Goal: Task Accomplishment & Management: Manage account settings

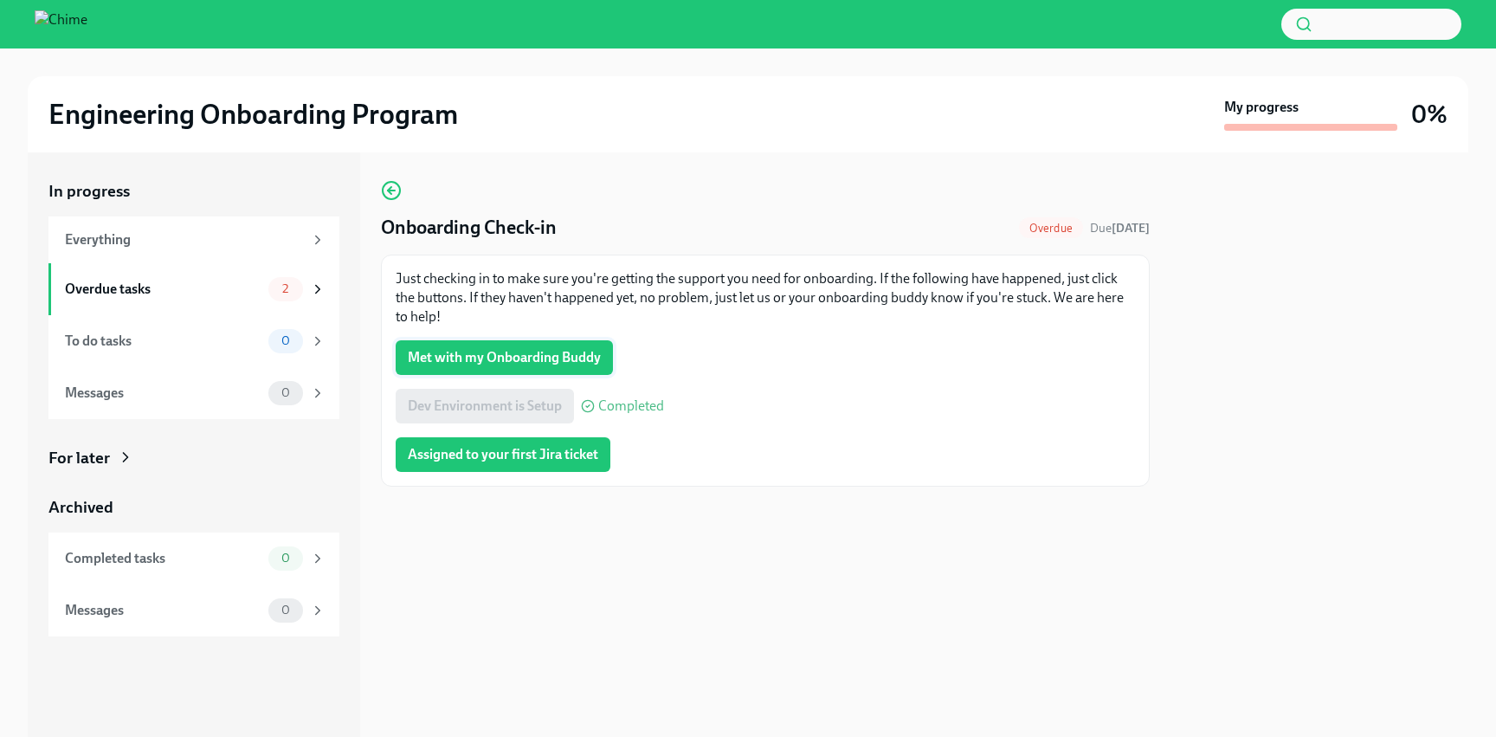
click at [558, 364] on span "Met with my Onboarding Buddy" at bounding box center [504, 357] width 193 height 17
click at [504, 461] on span "Assigned to your first Jira ticket" at bounding box center [503, 454] width 190 height 17
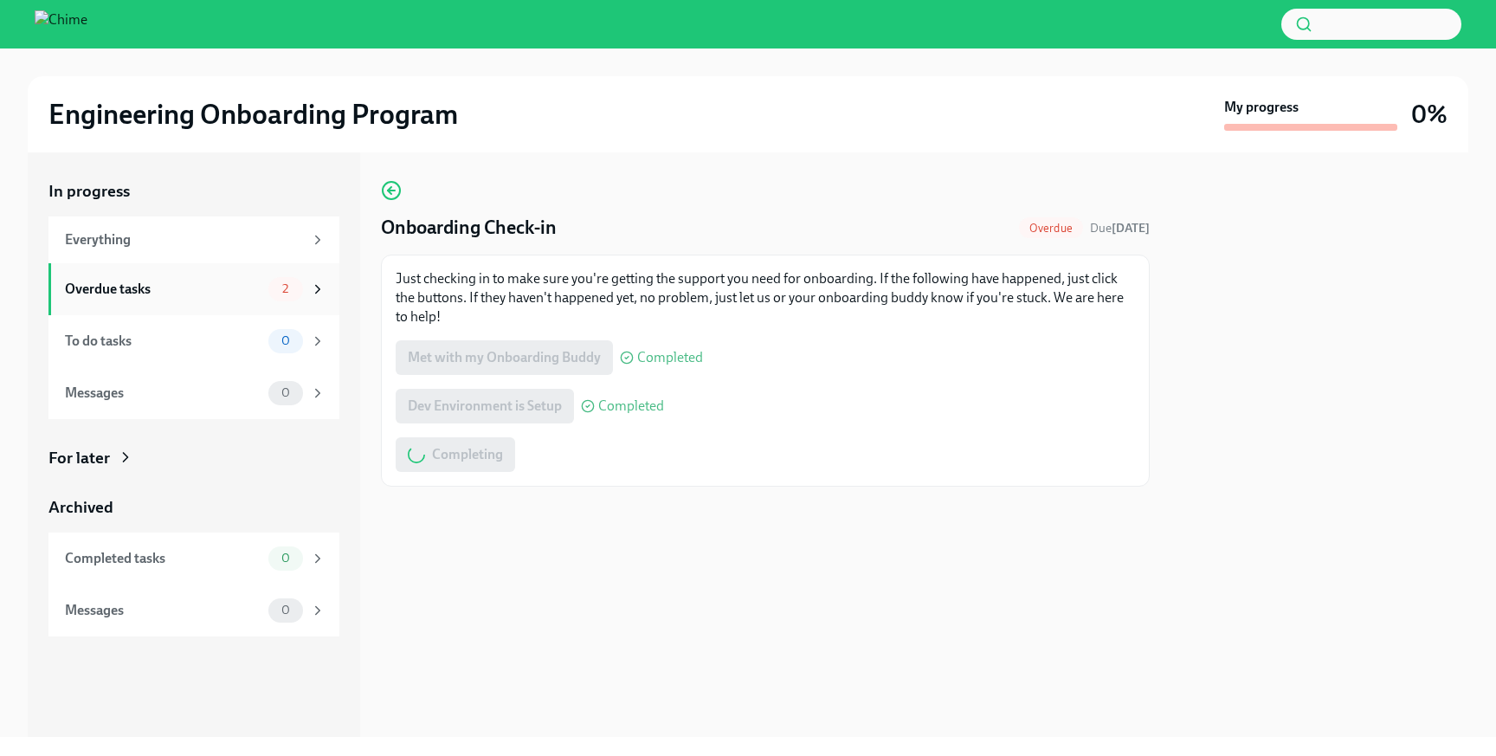
click at [228, 302] on div "Overdue tasks 2" at bounding box center [193, 289] width 291 height 52
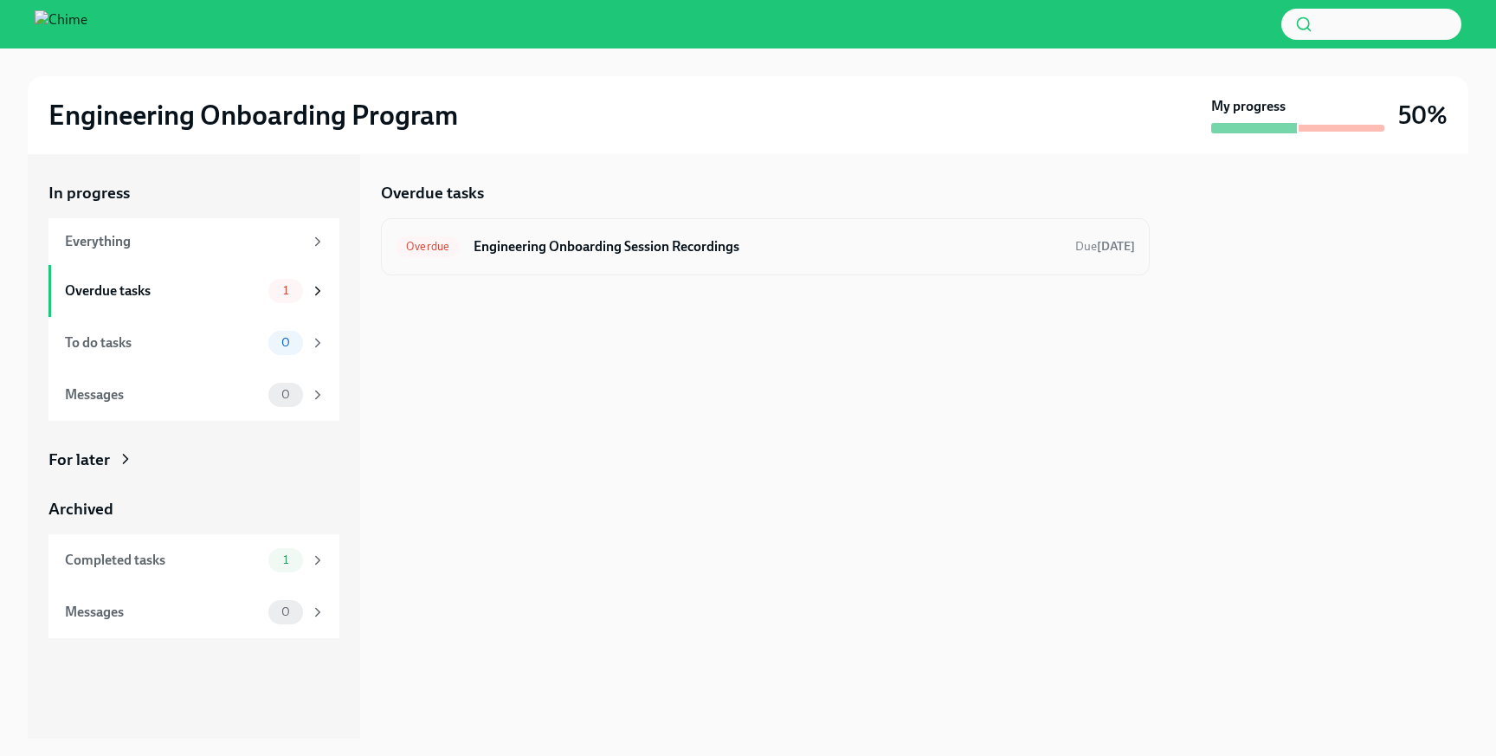
click at [563, 245] on h6 "Engineering Onboarding Session Recordings" at bounding box center [767, 246] width 588 height 19
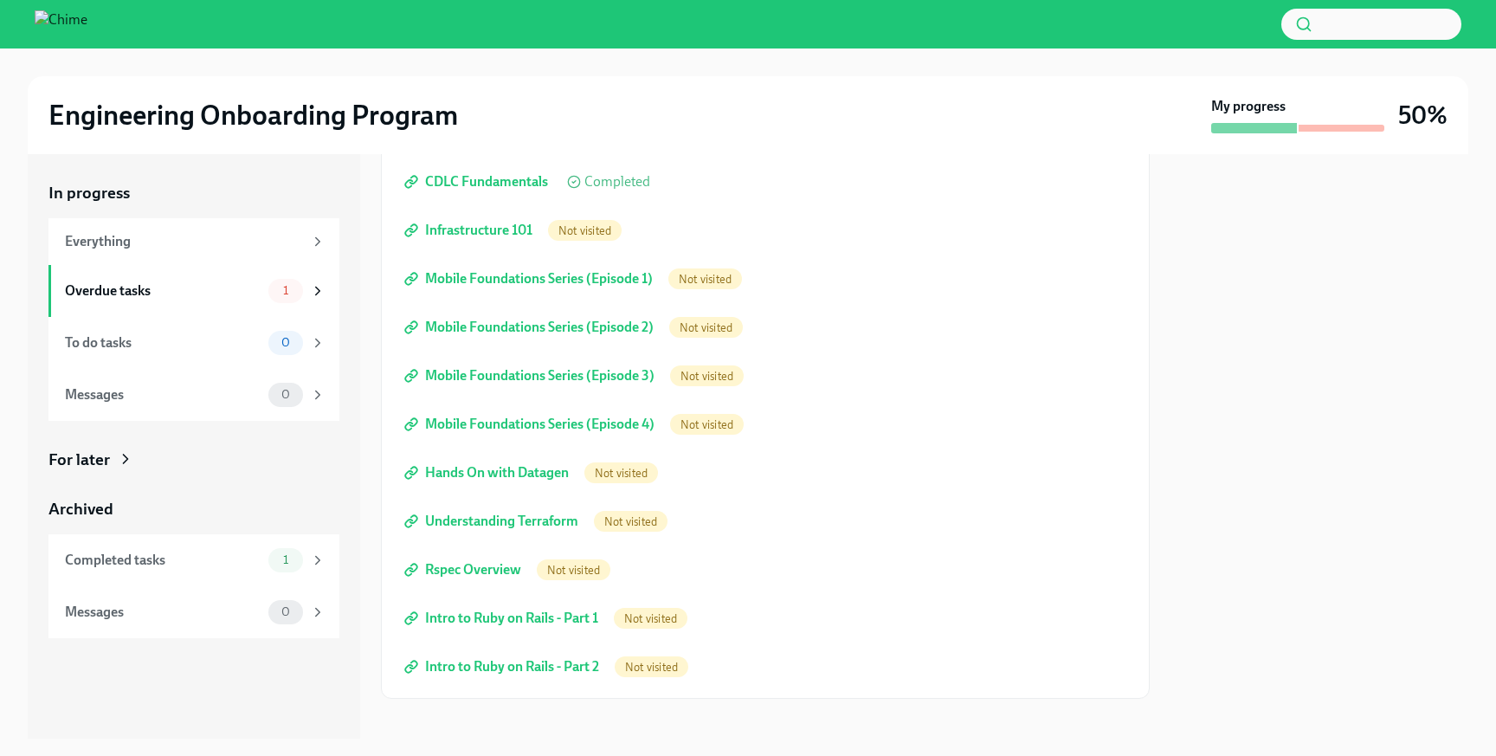
scroll to position [274, 0]
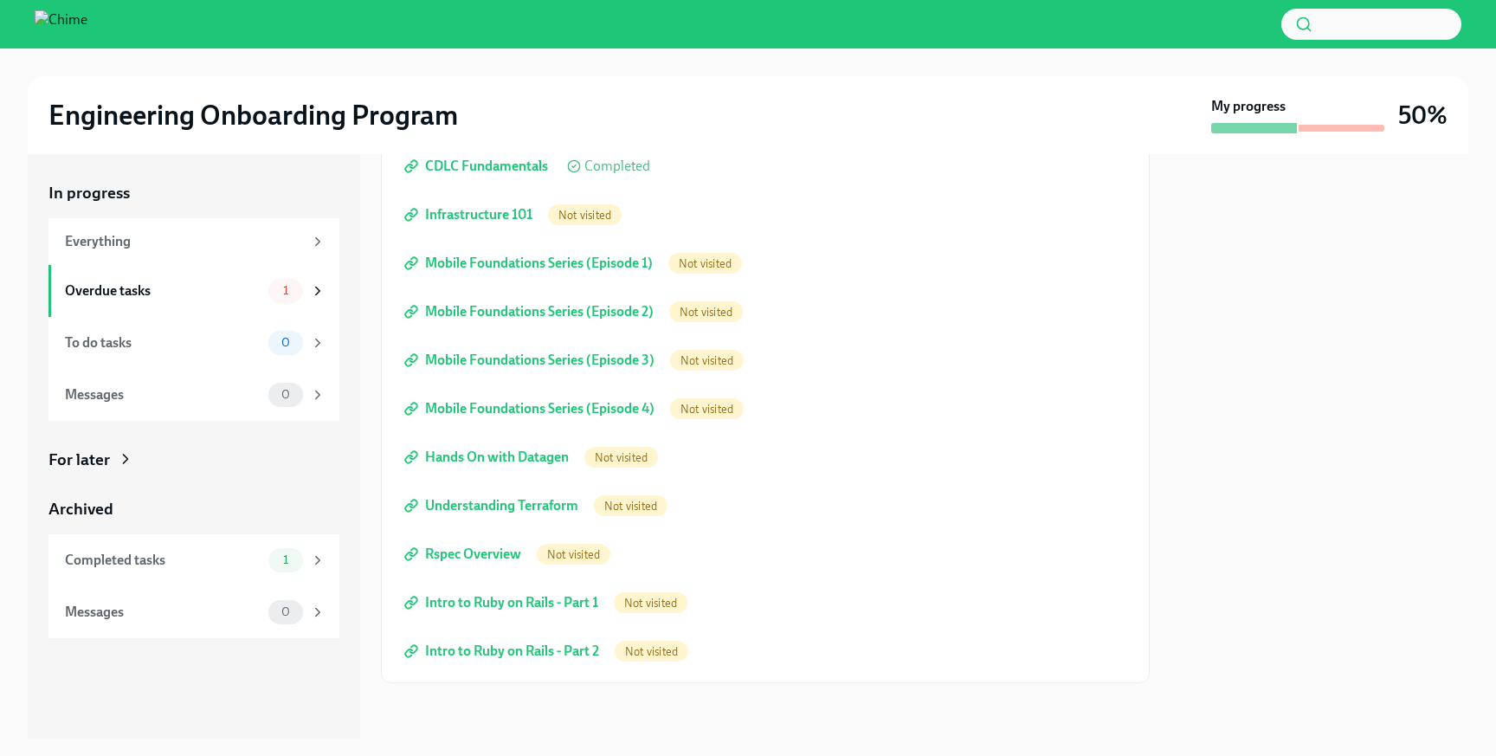
click at [113, 459] on div "For later" at bounding box center [193, 459] width 291 height 23
